Goal: Transaction & Acquisition: Purchase product/service

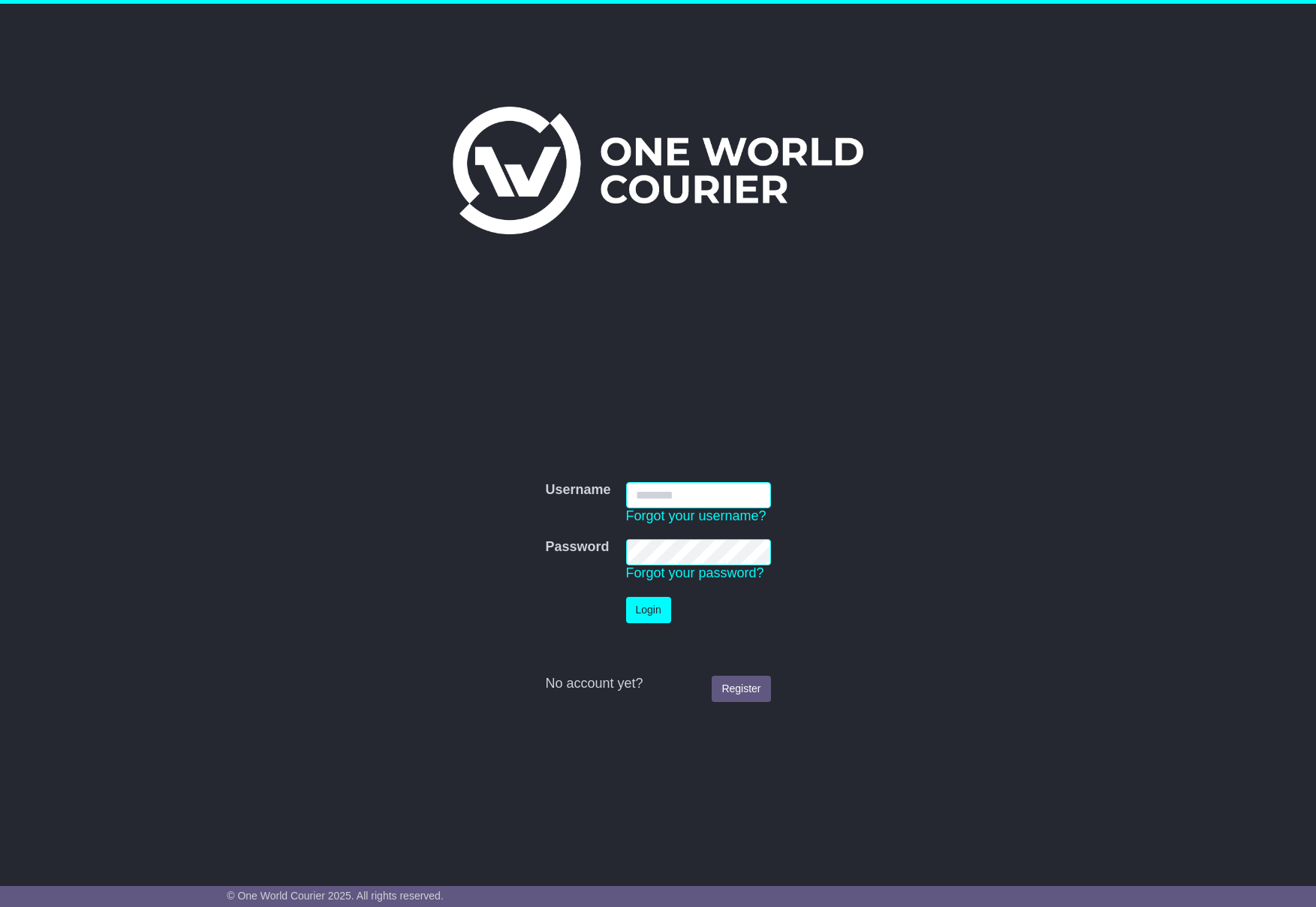
type input "**********"
click at [632, 607] on button "Login" at bounding box center [648, 610] width 45 height 26
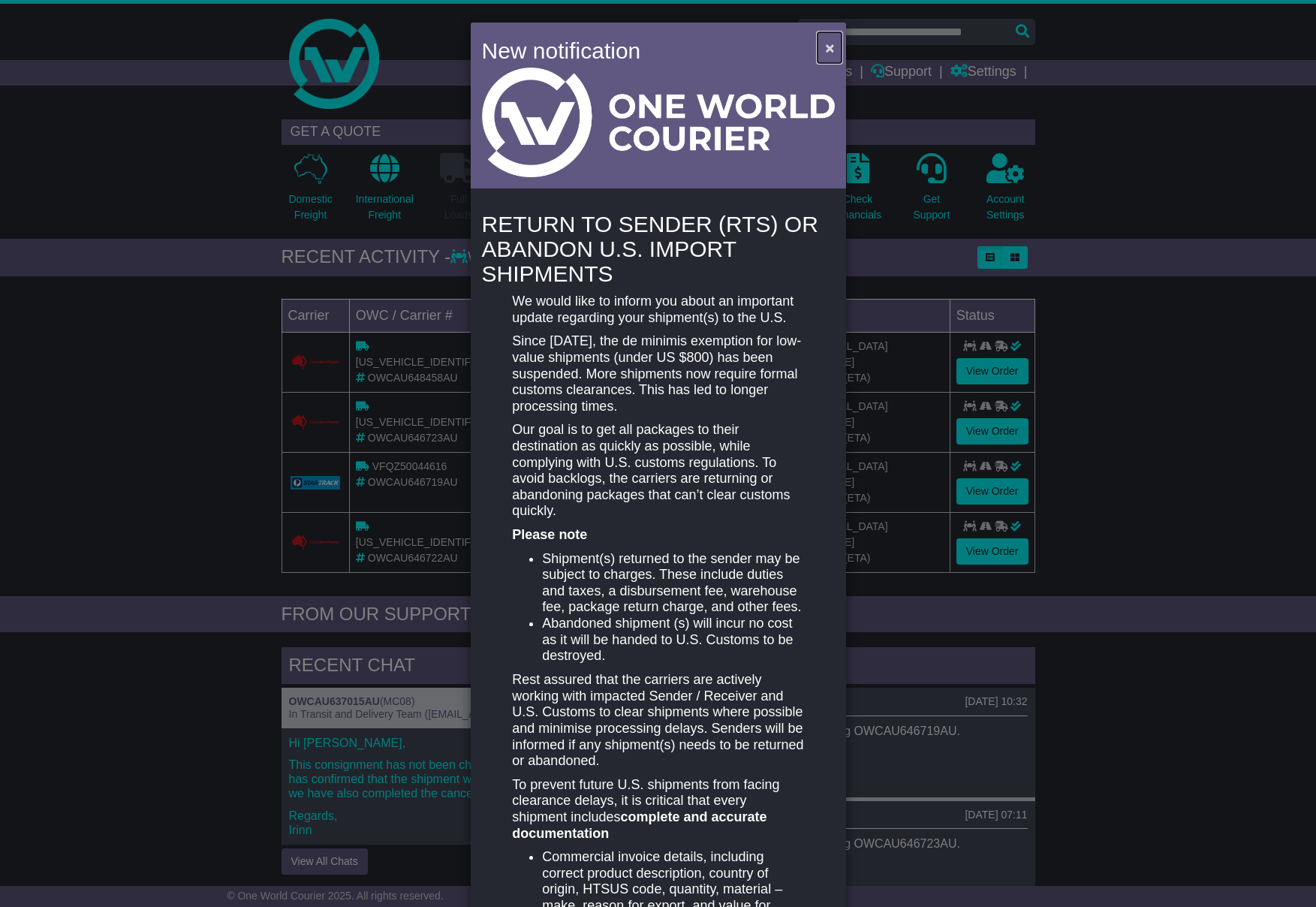
click at [825, 49] on span "×" at bounding box center [829, 48] width 9 height 17
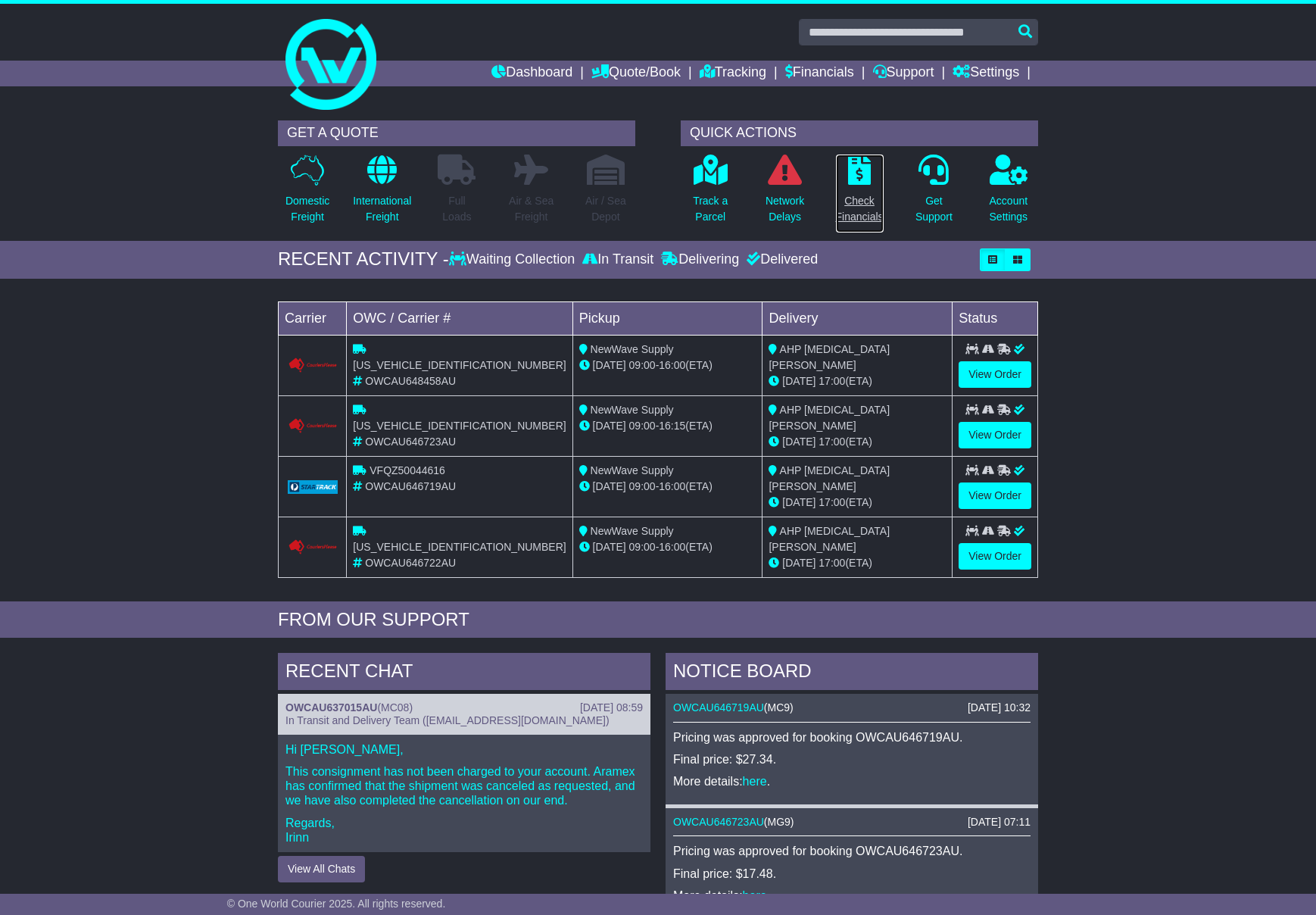
click at [875, 215] on p "Check Financials" at bounding box center [859, 209] width 48 height 32
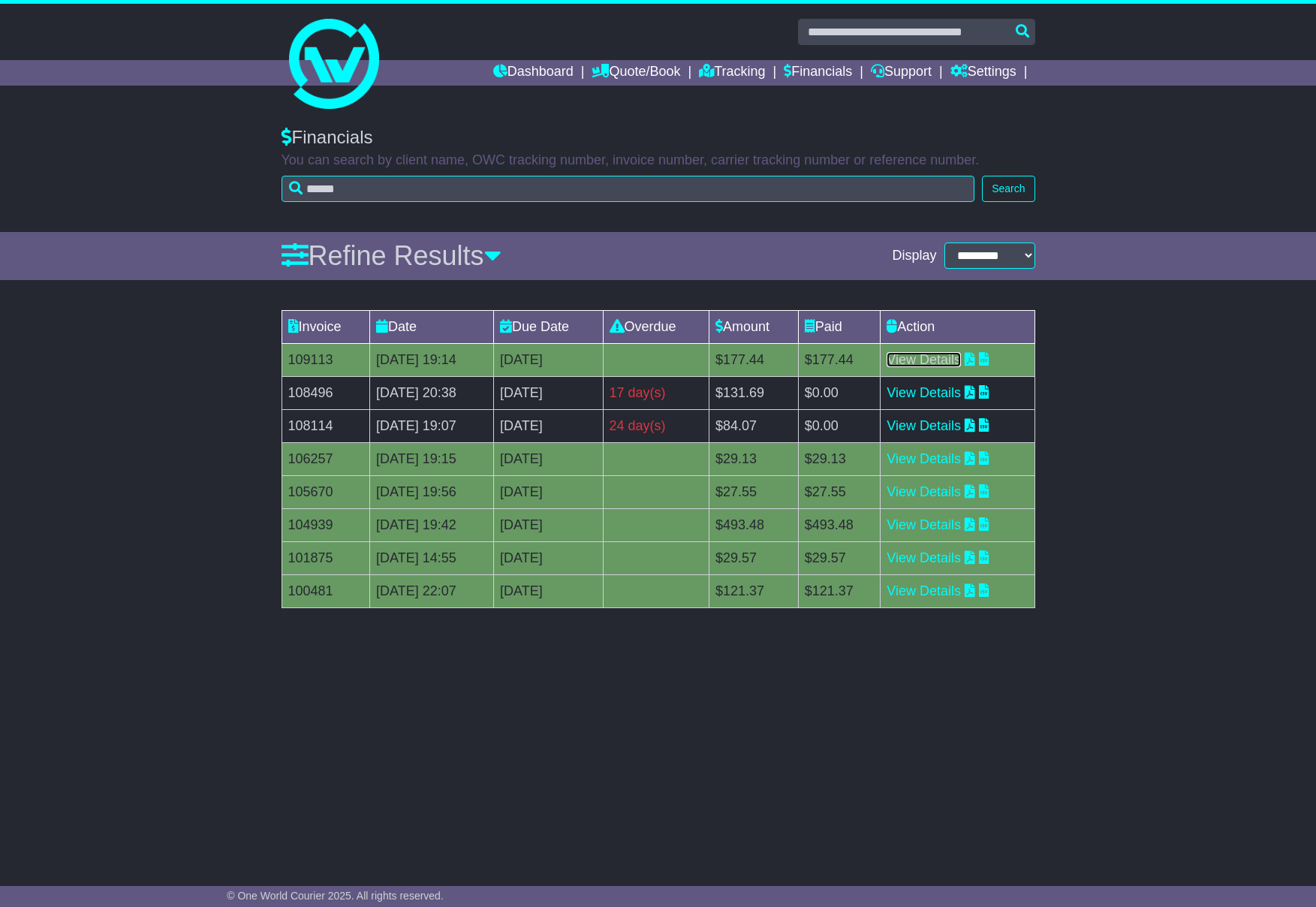
click at [958, 361] on link "View Details" at bounding box center [924, 360] width 74 height 15
click at [949, 460] on link "View Details" at bounding box center [924, 459] width 74 height 15
click at [961, 397] on link "View Details" at bounding box center [924, 392] width 74 height 15
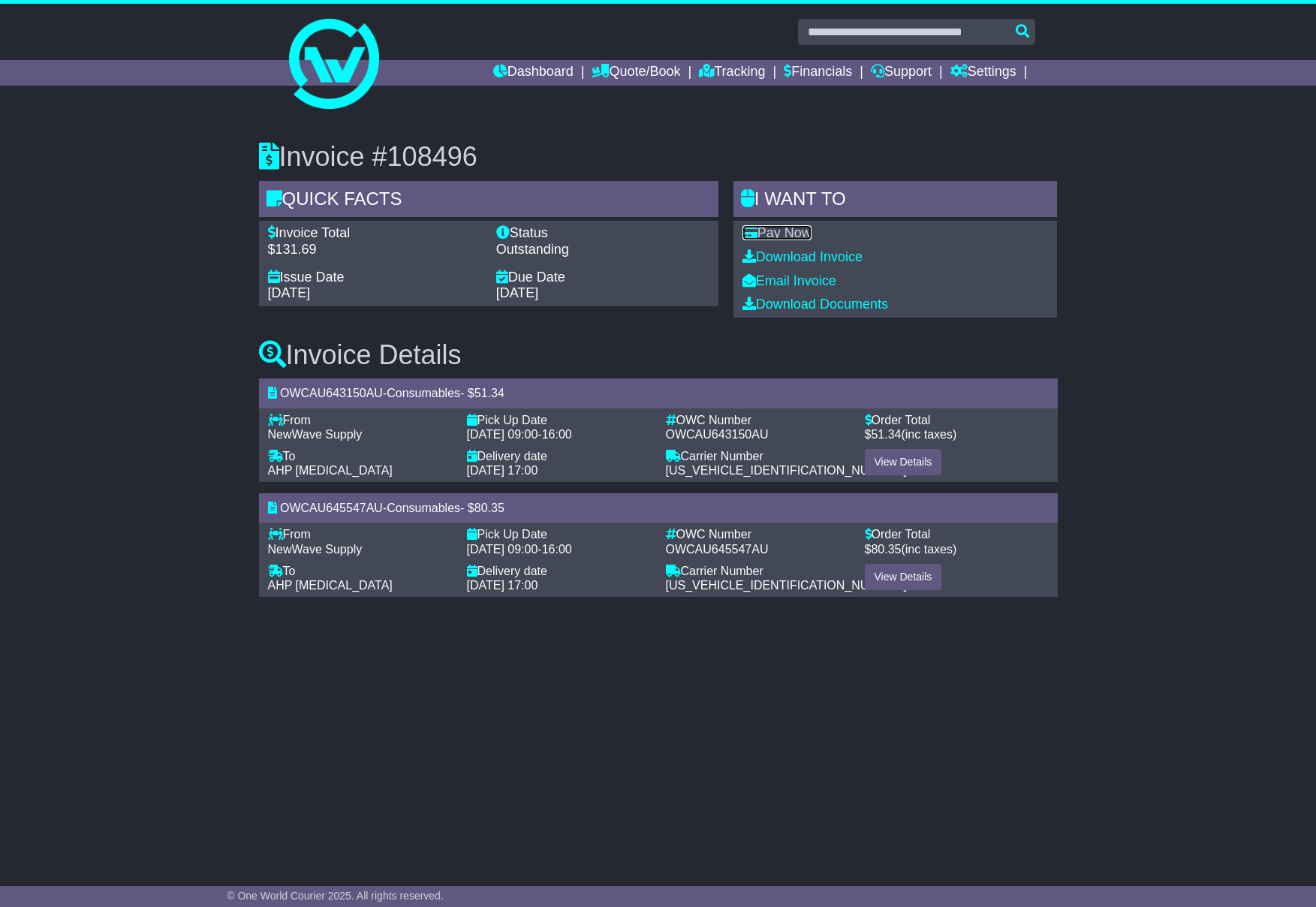
click at [810, 234] on link "Pay Now" at bounding box center [777, 233] width 69 height 15
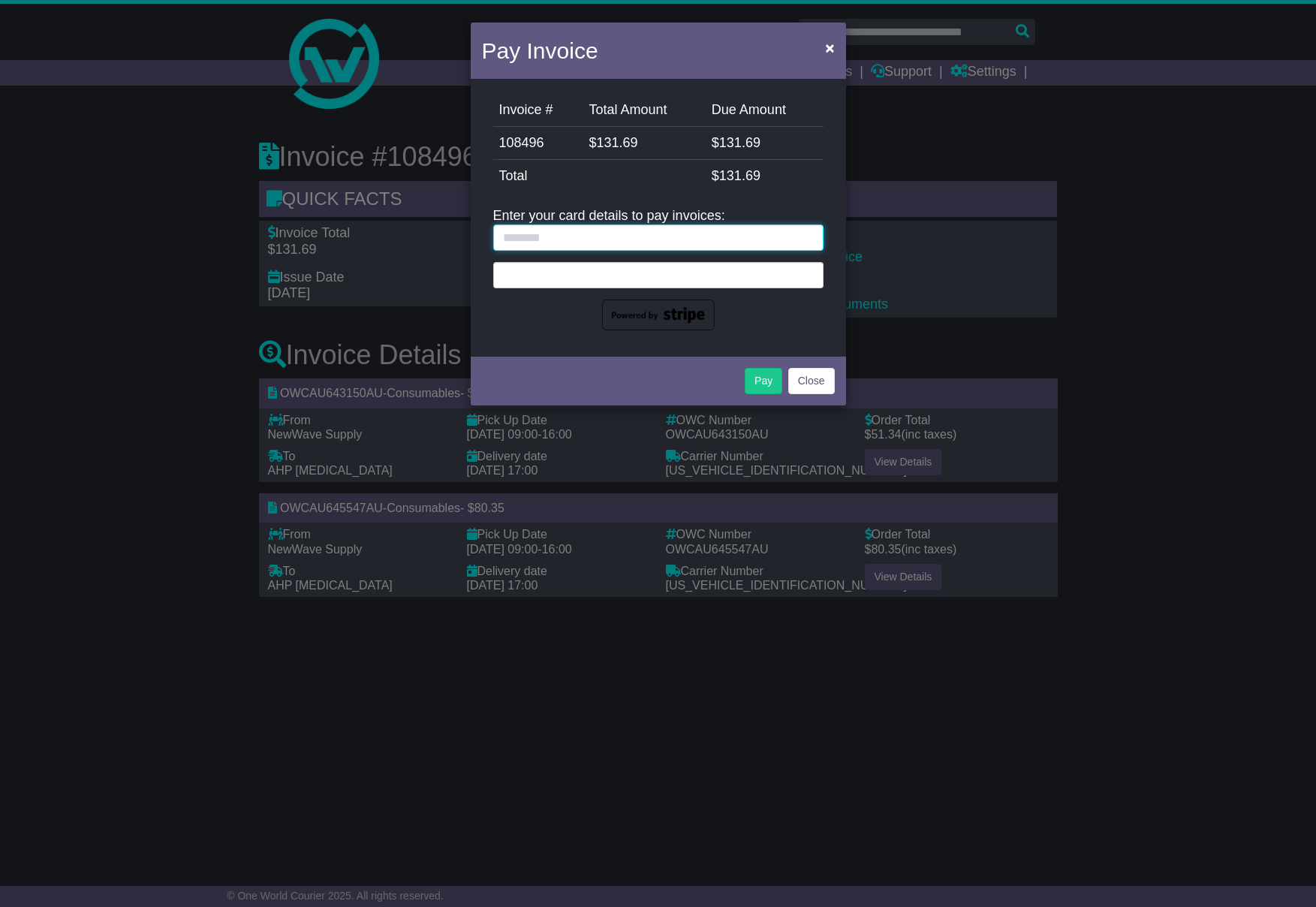
click at [741, 235] on input "text" at bounding box center [658, 237] width 330 height 26
click at [721, 234] on input "text" at bounding box center [658, 237] width 330 height 26
type input "**********"
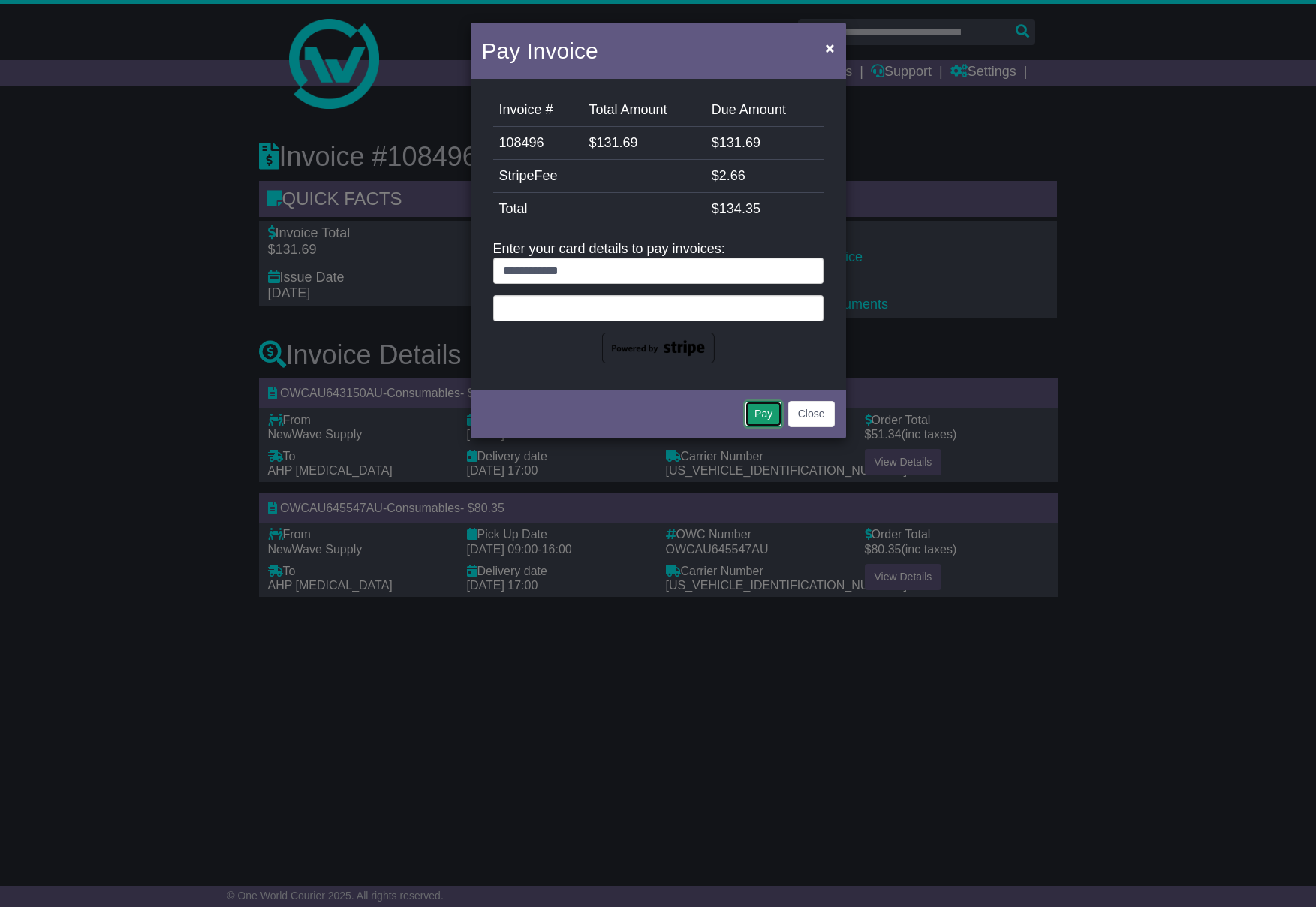
click at [760, 416] on button "Pay" at bounding box center [763, 414] width 38 height 26
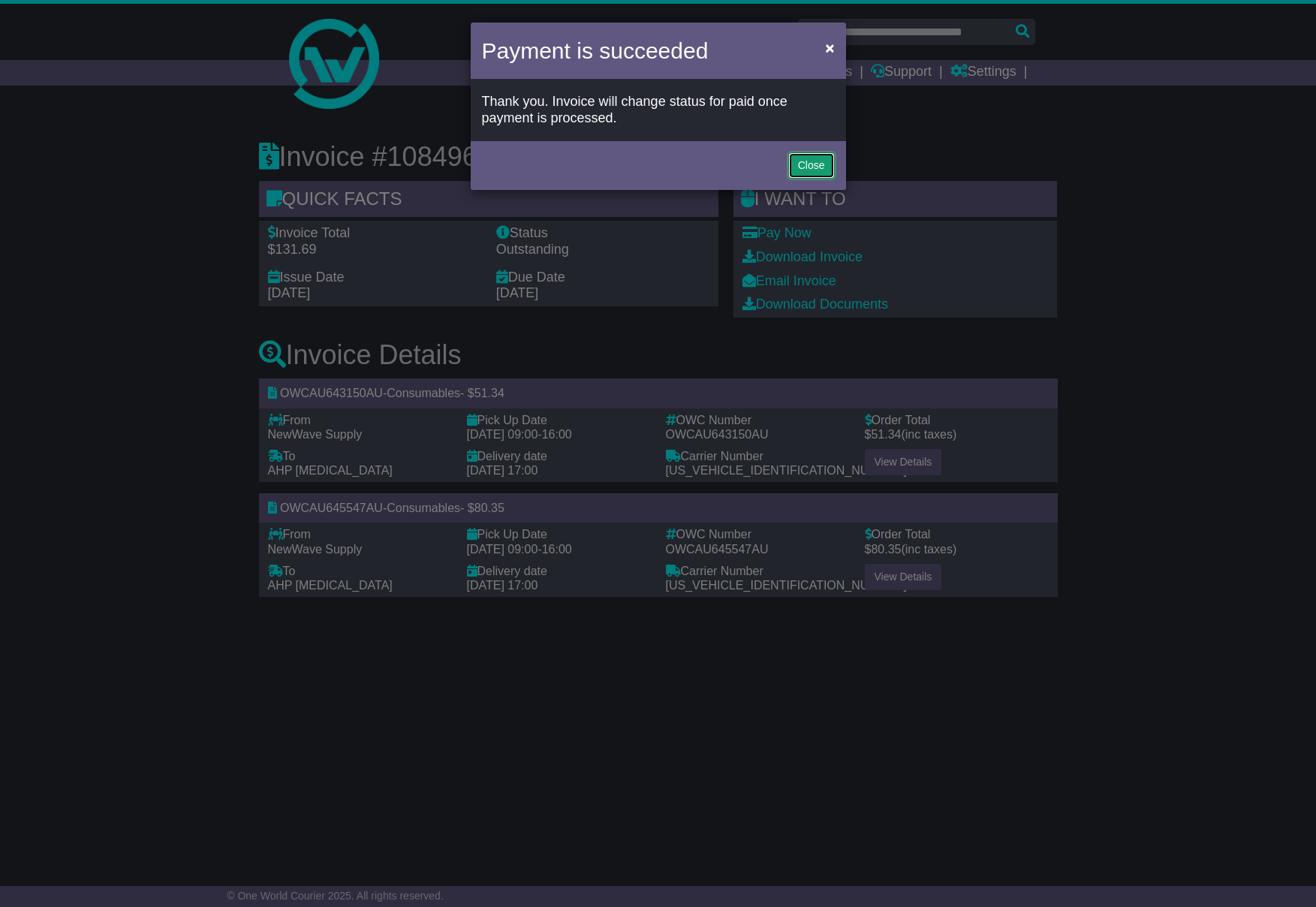
click at [802, 167] on button "Close" at bounding box center [812, 164] width 46 height 26
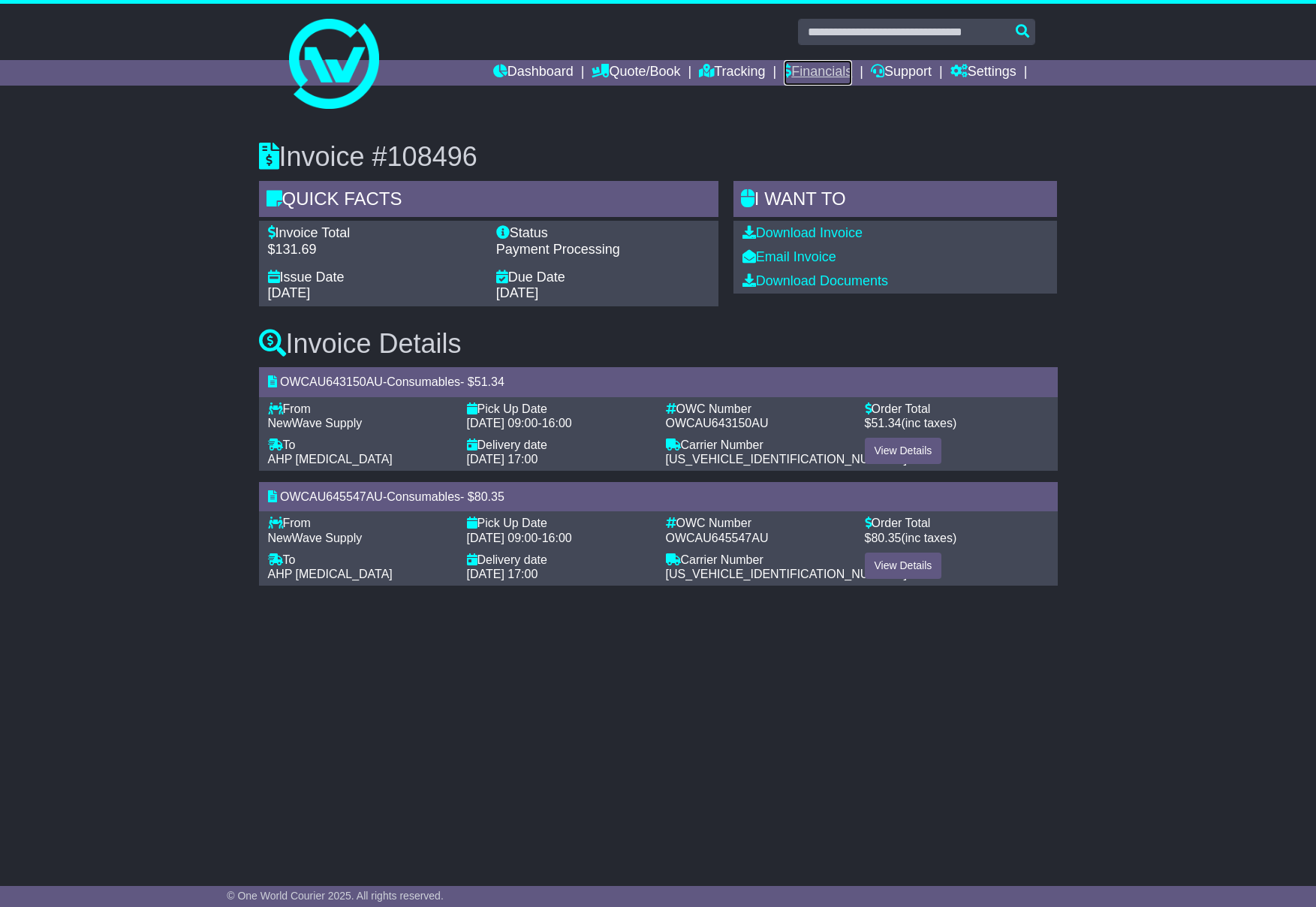
click at [837, 74] on link "Financials" at bounding box center [818, 72] width 68 height 26
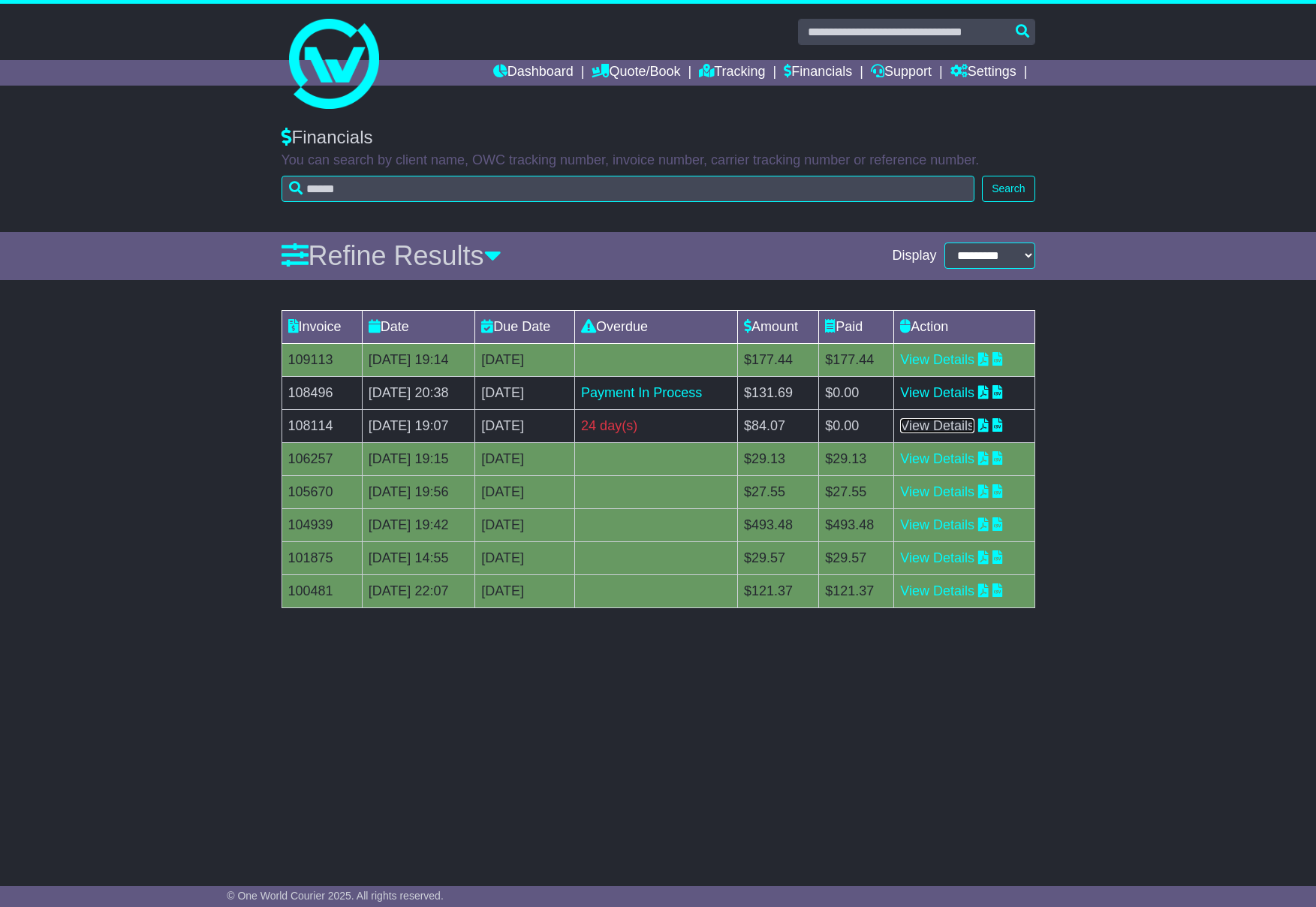
click at [935, 428] on link "View Details" at bounding box center [937, 426] width 74 height 15
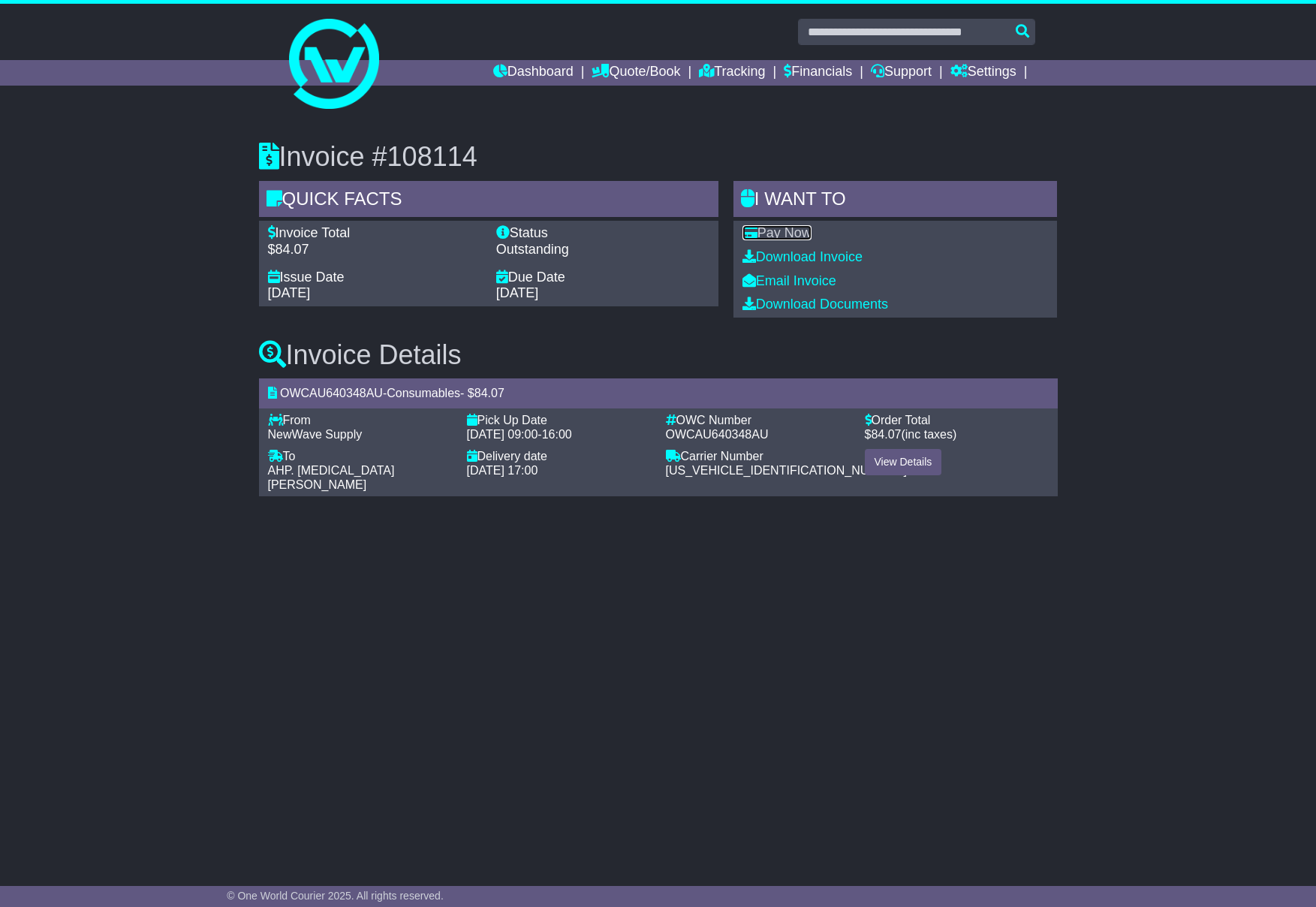
click at [812, 235] on link "Pay Now" at bounding box center [777, 233] width 69 height 15
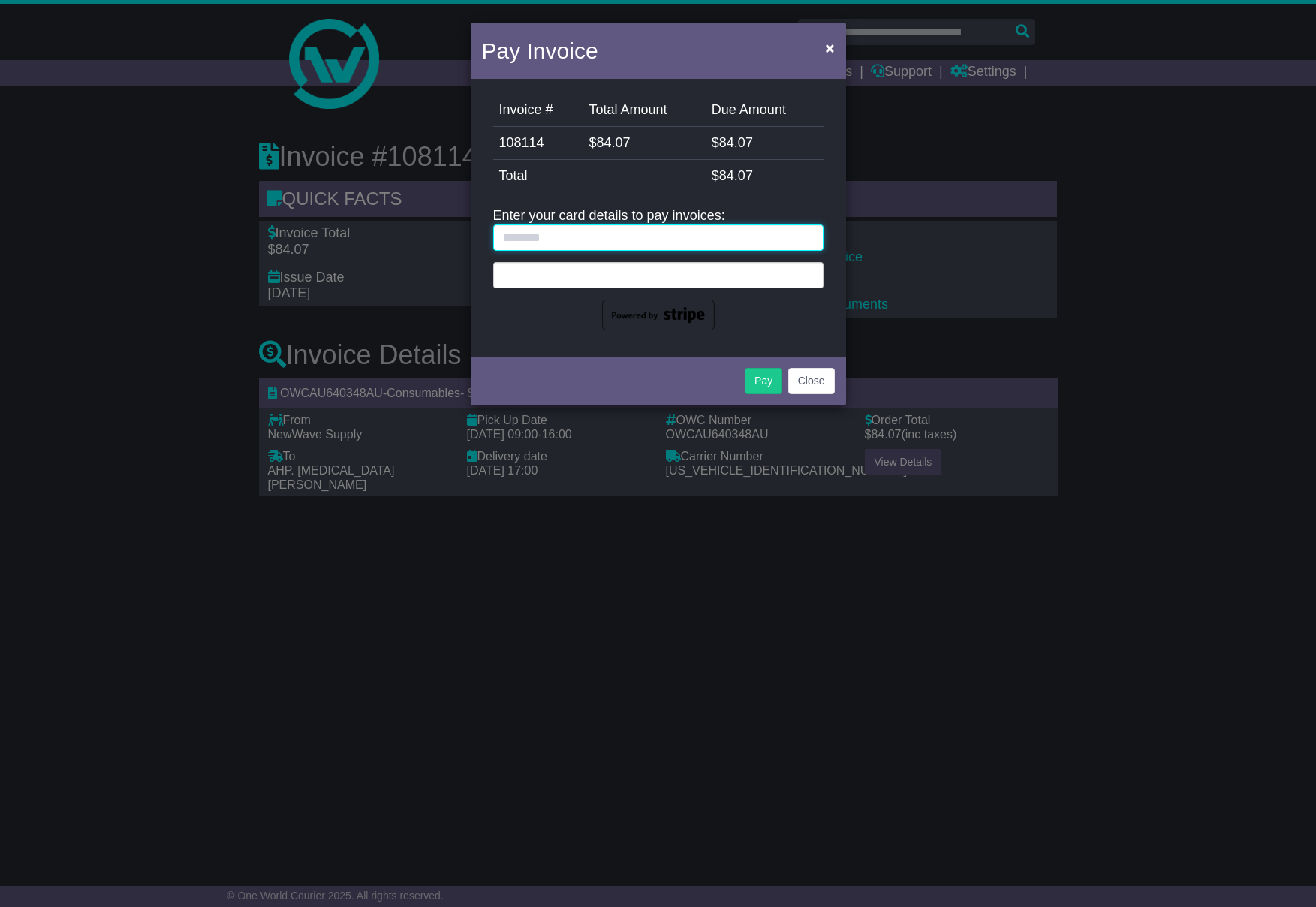
click at [633, 241] on input "text" at bounding box center [658, 237] width 330 height 26
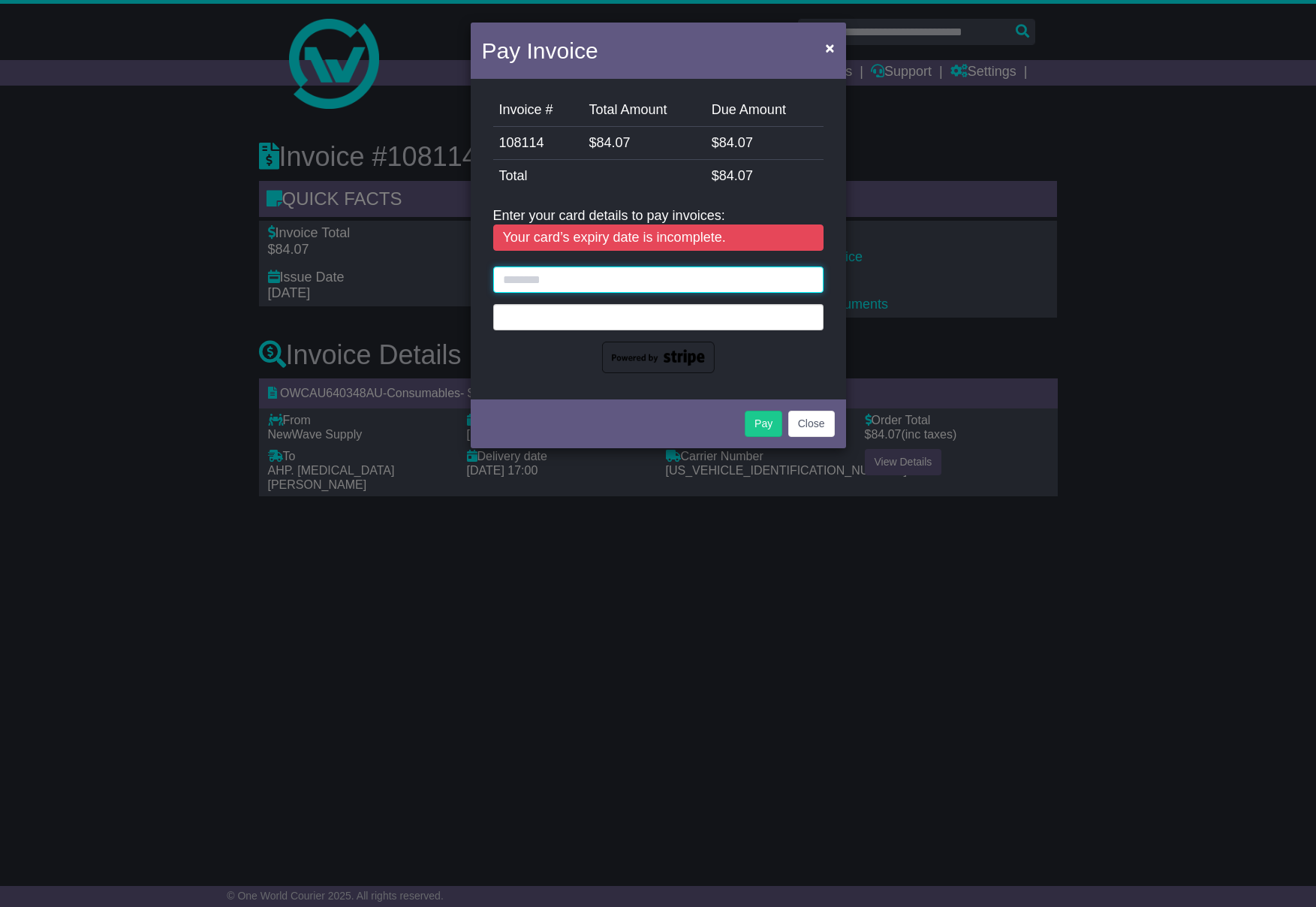
click at [614, 273] on input "text" at bounding box center [658, 279] width 330 height 26
type input "**********"
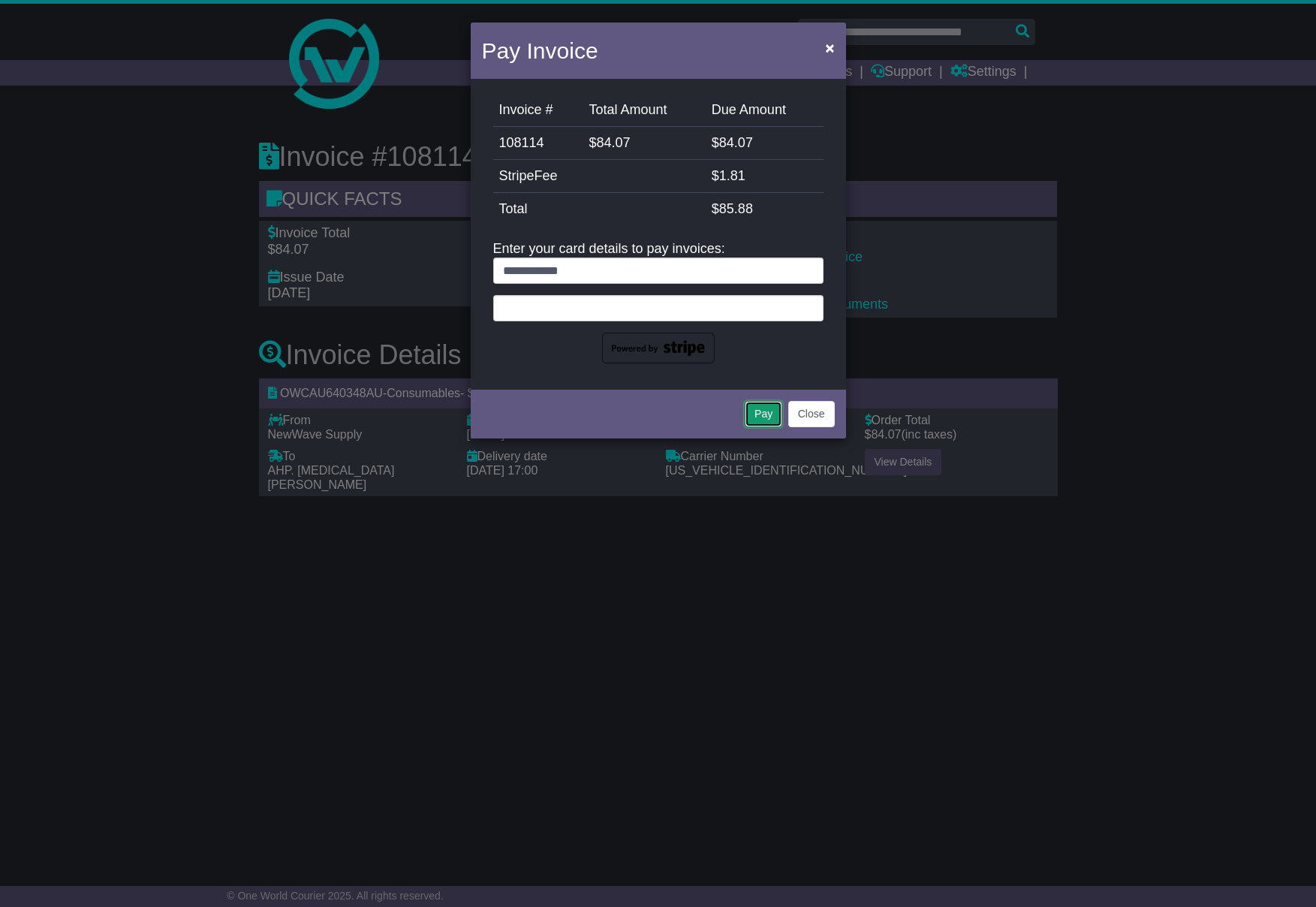
click at [758, 416] on button "Pay" at bounding box center [763, 414] width 38 height 26
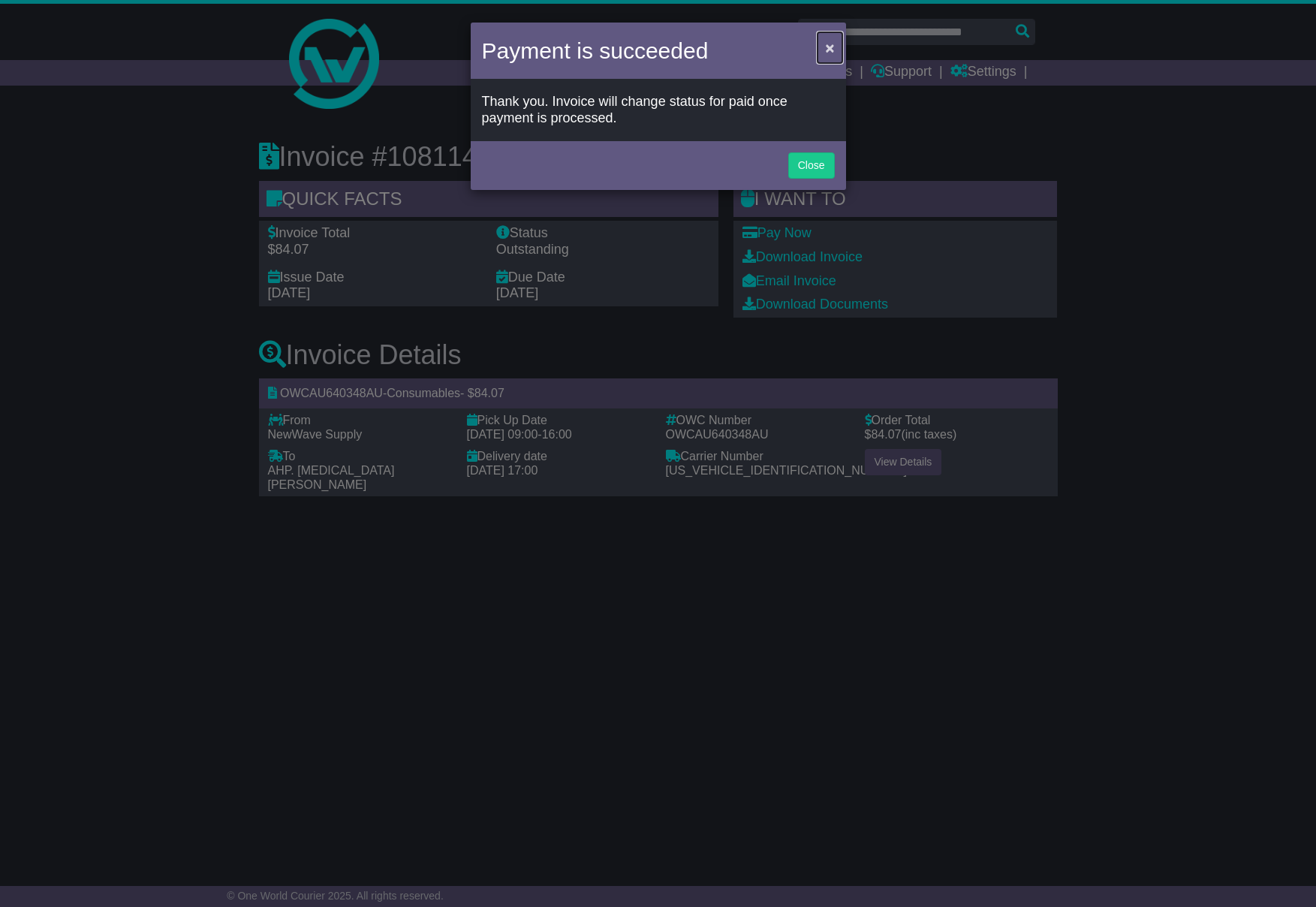
click at [831, 48] on span "×" at bounding box center [829, 48] width 9 height 17
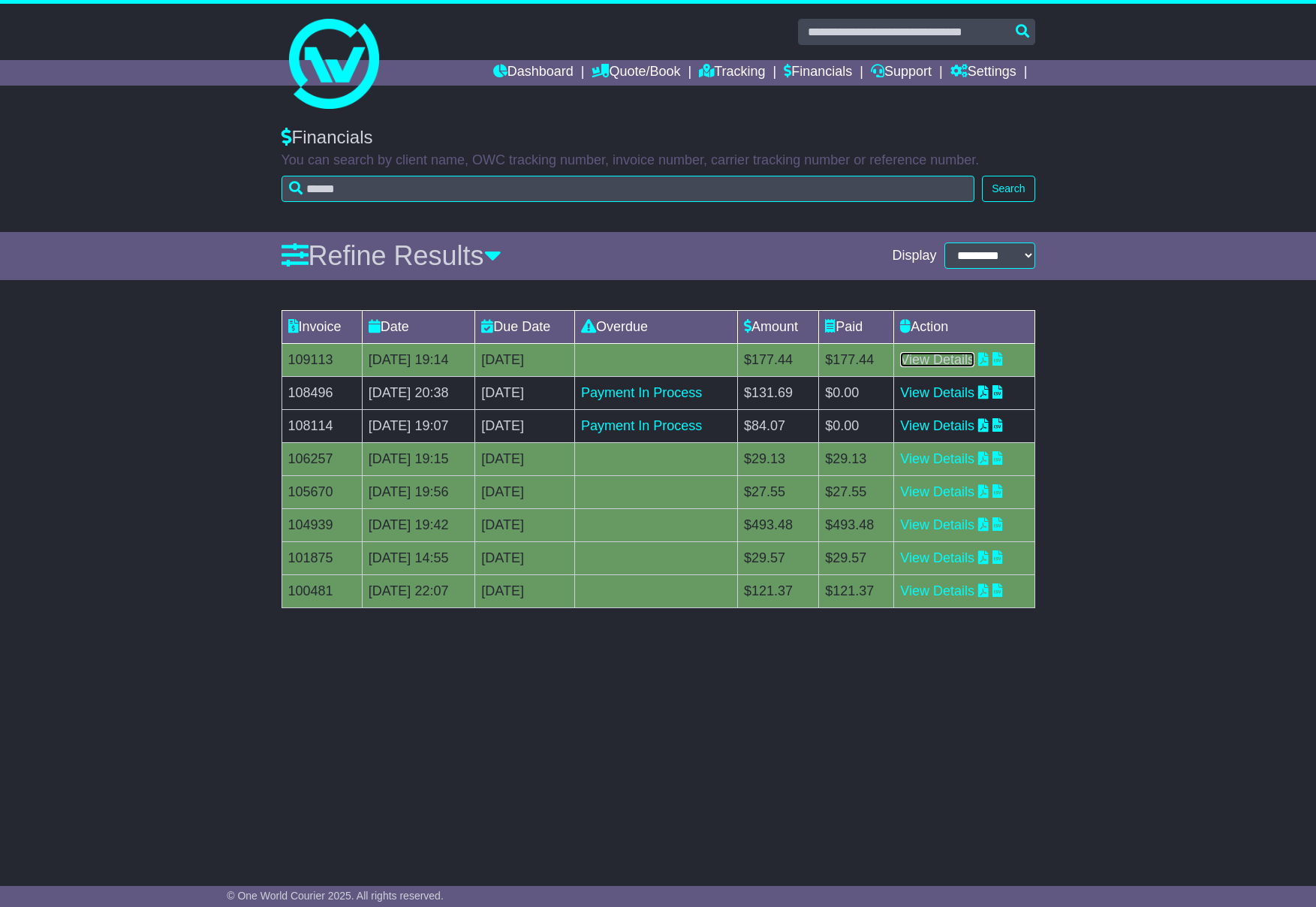
click at [957, 358] on link "View Details" at bounding box center [937, 360] width 74 height 15
